Goal: Information Seeking & Learning: Learn about a topic

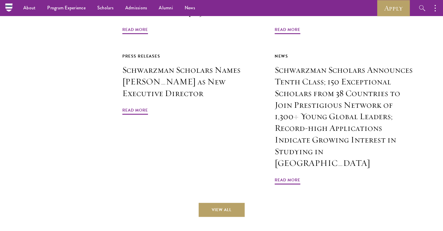
scroll to position [1424, 0]
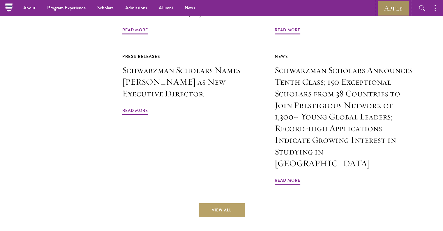
click at [401, 6] on link "Apply" at bounding box center [394, 8] width 33 height 16
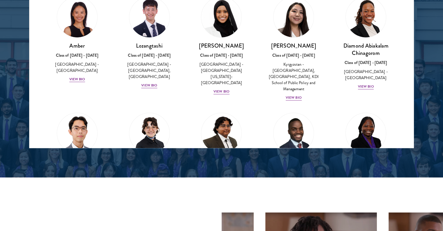
click at [223, 162] on div at bounding box center [221, -1] width 443 height 355
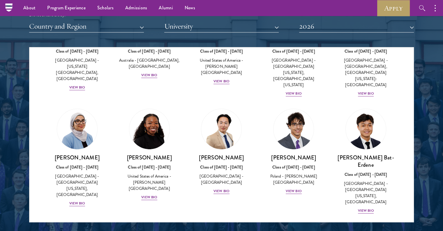
scroll to position [301, 0]
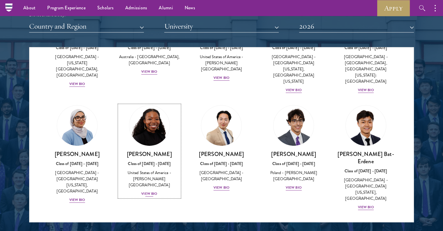
click at [156, 172] on div "Cowiya Arouna Class of 2025 - 2026 United States of America - Smith College Vie…" at bounding box center [149, 173] width 61 height 47
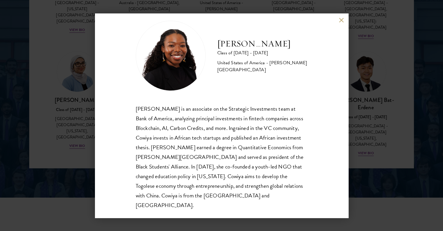
scroll to position [782, 0]
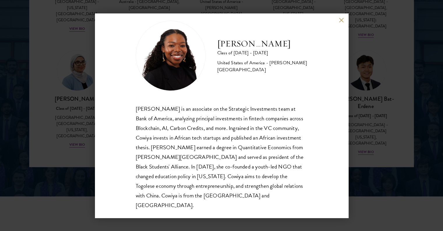
click at [341, 18] on button at bounding box center [341, 20] width 5 height 5
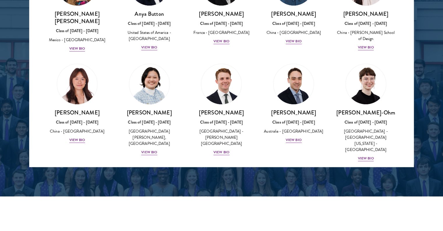
scroll to position [503, 0]
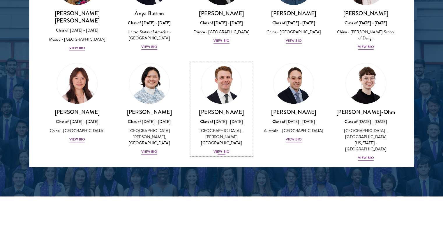
click at [223, 149] on div "View Bio" at bounding box center [222, 152] width 16 height 6
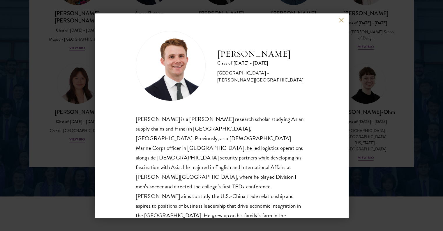
scroll to position [1, 0]
click at [368, 107] on div "Chandler Compton Class of 2025 - 2026 United States of America - Wofford Colleg…" at bounding box center [221, 115] width 443 height 231
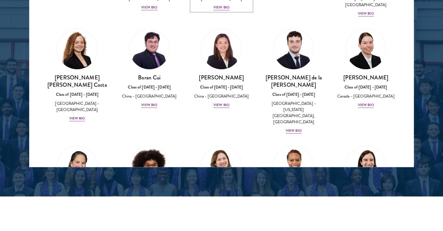
scroll to position [655, 0]
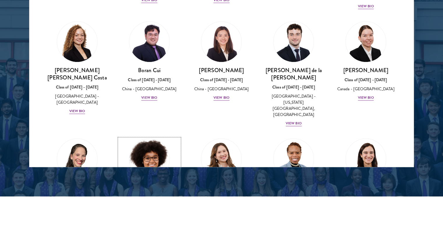
click at [154, 224] on div "View Bio" at bounding box center [149, 227] width 16 height 6
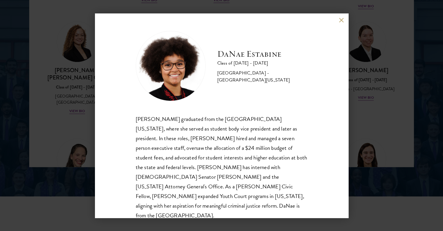
scroll to position [1, 0]
click at [384, 73] on div "DaNae Estabine Class of 2025 - 2026 United States of America - University of Ka…" at bounding box center [221, 115] width 443 height 231
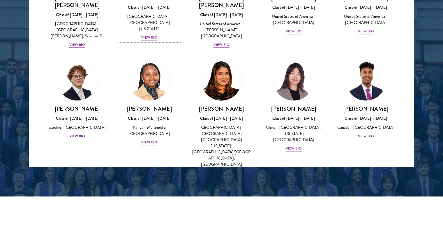
scroll to position [882, 0]
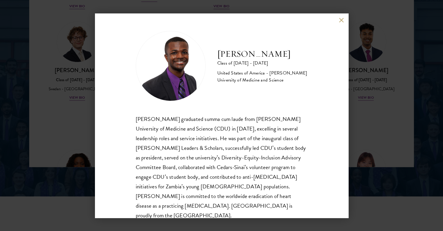
click at [340, 20] on button at bounding box center [341, 20] width 5 height 5
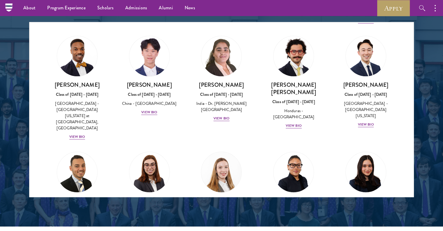
scroll to position [1242, 0]
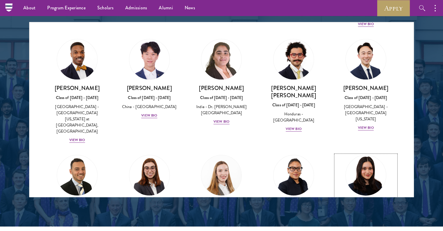
click at [363, 200] on div "Diya Kraybill Class of 2025 - 2026 United States of America - Princeton Univers…" at bounding box center [366, 220] width 61 height 41
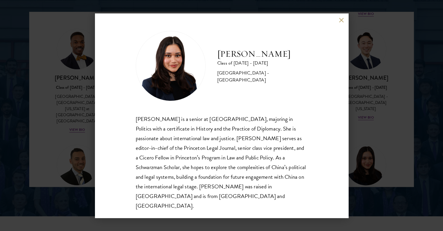
scroll to position [764, 0]
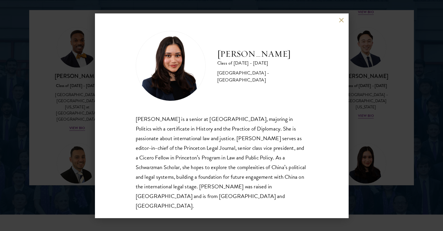
click at [381, 70] on div "Diya Kraybill Class of 2025 - 2026 United States of America - Princeton Univers…" at bounding box center [221, 115] width 443 height 231
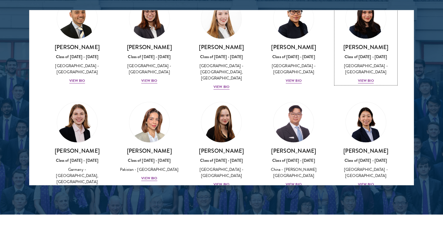
scroll to position [1387, 0]
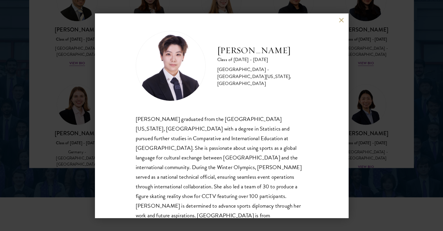
scroll to position [10, 0]
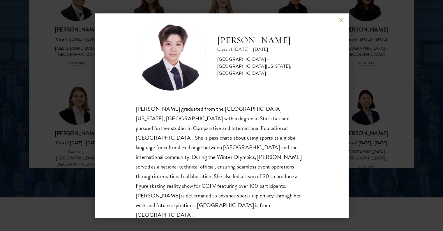
click at [152, 139] on div "Tianxin Li graduated from the University of California, San Diego with a degree…" at bounding box center [222, 162] width 172 height 116
click at [342, 20] on button at bounding box center [341, 20] width 5 height 5
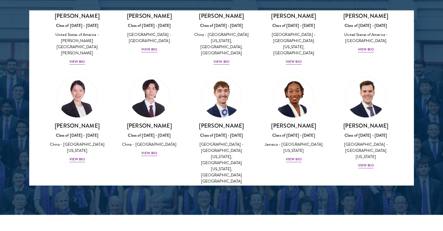
scroll to position [2802, 0]
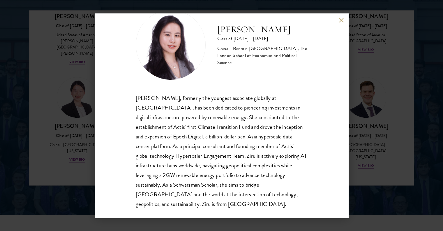
scroll to position [29, 0]
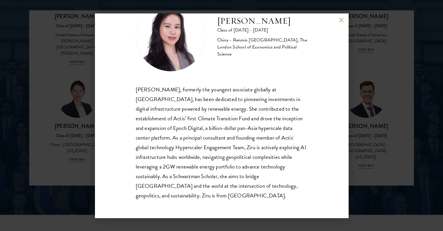
click at [379, 176] on div "Adele Zhong Class of 2025 - 2026 China - Renmin University of China, The London…" at bounding box center [221, 115] width 443 height 231
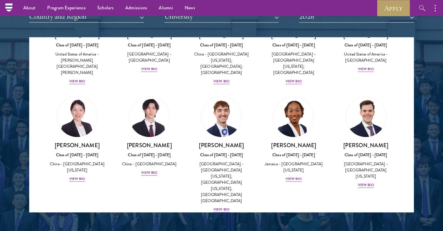
scroll to position [736, 0]
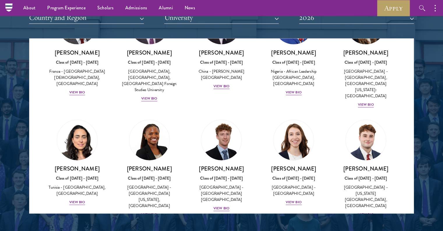
scroll to position [1828, 0]
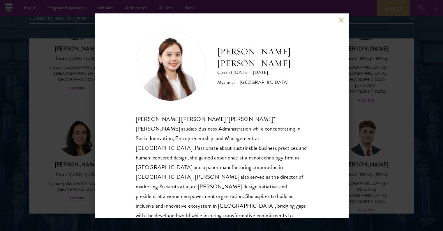
scroll to position [10, 0]
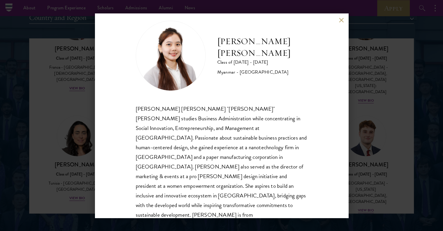
click at [374, 108] on div "Albee Mote Class of 2025 - 2026 Myanmar - Northeastern University Nan Aye Mote …" at bounding box center [221, 115] width 443 height 231
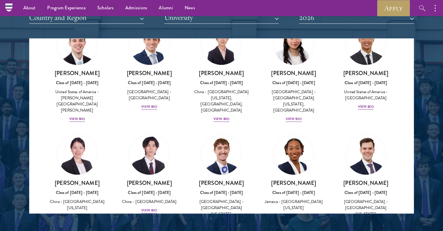
scroll to position [2769, 0]
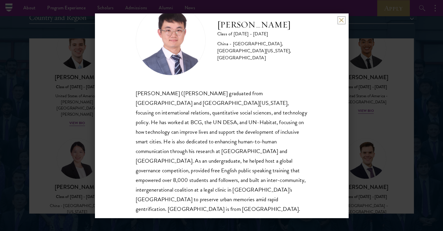
scroll to position [29, 0]
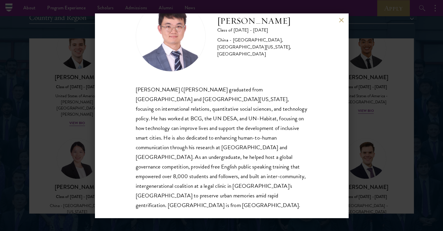
click at [255, 120] on div "Junhui (Chris) Xu graduated from Fudan University and University of California,…" at bounding box center [222, 147] width 172 height 125
click at [342, 20] on button at bounding box center [341, 20] width 5 height 5
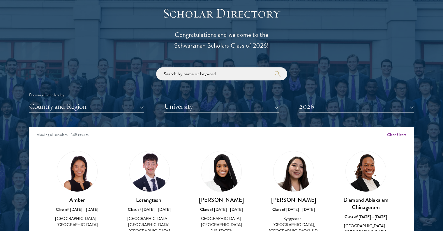
scroll to position [647, 0]
click at [248, 75] on input "search" at bounding box center [221, 73] width 131 height 13
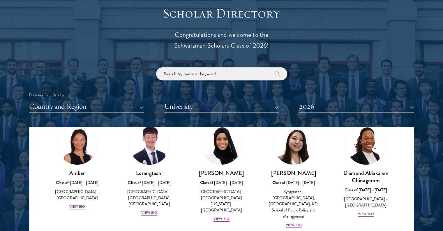
scroll to position [26, 0]
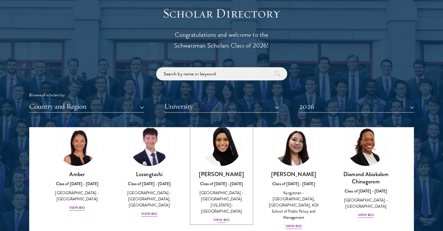
click at [220, 217] on div "View Bio" at bounding box center [222, 220] width 16 height 6
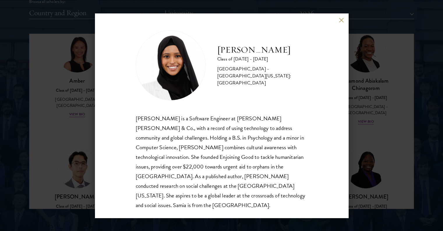
scroll to position [742, 0]
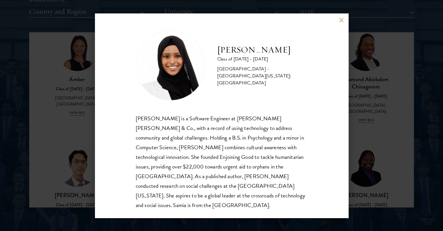
click at [342, 20] on button at bounding box center [341, 20] width 5 height 5
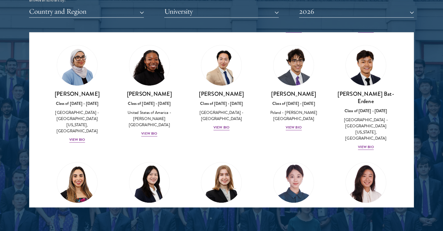
scroll to position [348, 0]
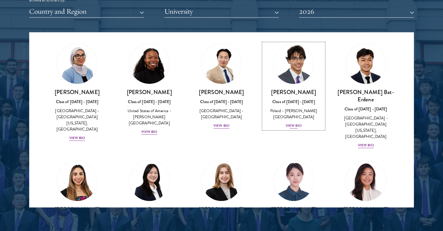
click at [298, 123] on div "View Bio" at bounding box center [294, 126] width 16 height 6
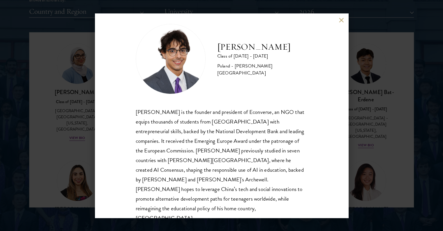
scroll to position [10, 0]
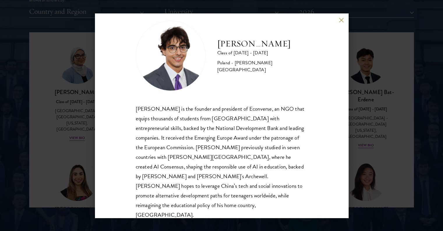
click at [404, 93] on div "Jan Bartkowiak Class of 2025 - 2026 Poland - Minerva University Jan Bartkowiak …" at bounding box center [221, 115] width 443 height 231
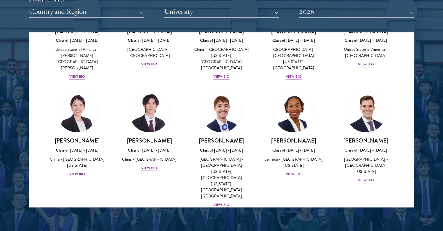
scroll to position [2810, 0]
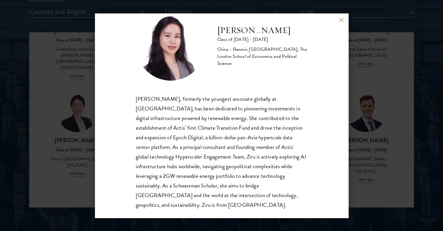
scroll to position [29, 0]
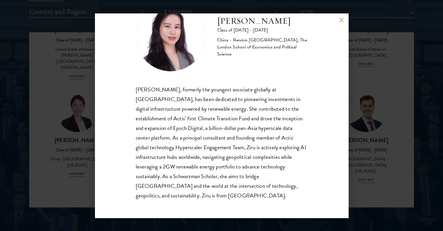
click at [373, 92] on div "Adele Zhong Class of 2025 - 2026 China - Renmin University of China, The London…" at bounding box center [221, 115] width 443 height 231
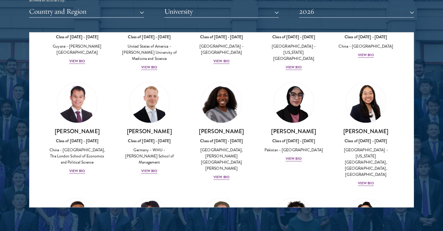
scroll to position [1093, 0]
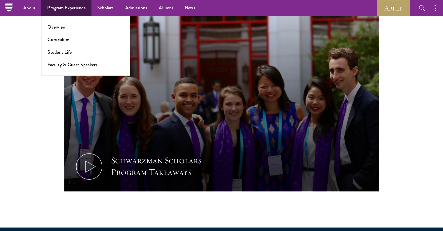
scroll to position [209, 0]
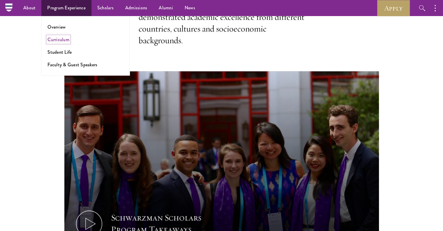
click at [68, 37] on link "Curriculum" at bounding box center [59, 39] width 22 height 7
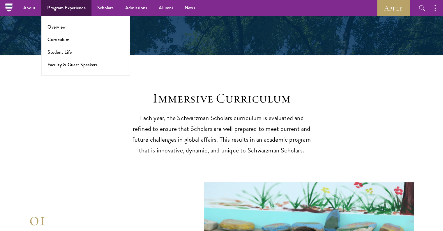
scroll to position [2193, 0]
